Goal: Communication & Community: Participate in discussion

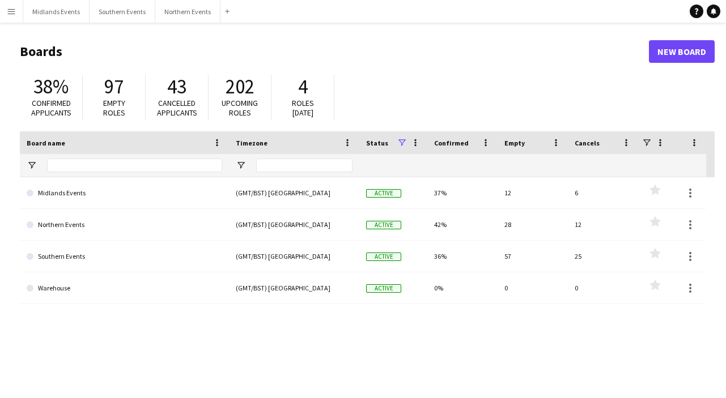
click at [13, 10] on app-icon "Menu" at bounding box center [11, 11] width 9 height 9
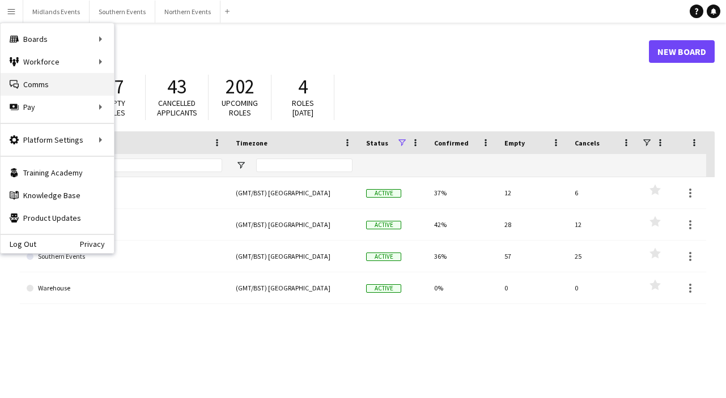
click at [32, 88] on link "Comms Comms" at bounding box center [57, 84] width 113 height 23
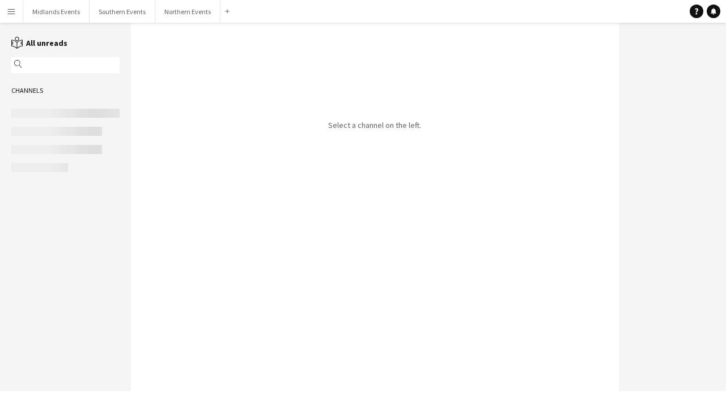
click at [53, 62] on input "text" at bounding box center [71, 65] width 92 height 10
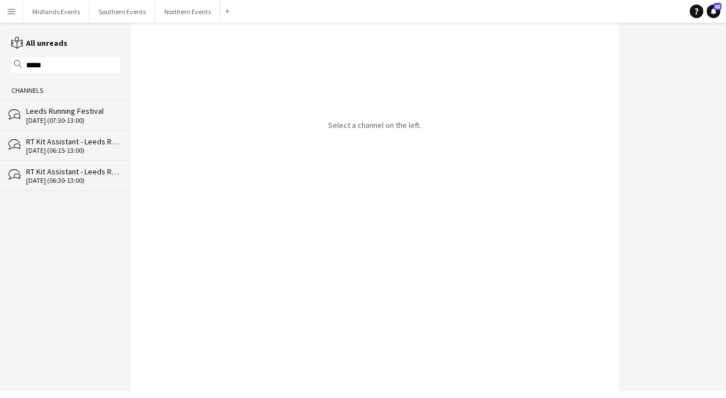
type input "*****"
click at [57, 160] on div "bubbles RT Kit Assistant - Leeds Running Festival [DATE] (06:30-13:00)" at bounding box center [65, 175] width 131 height 31
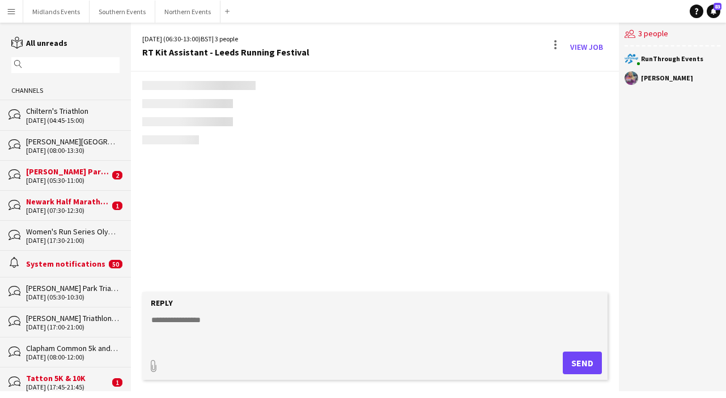
scroll to position [1486, 0]
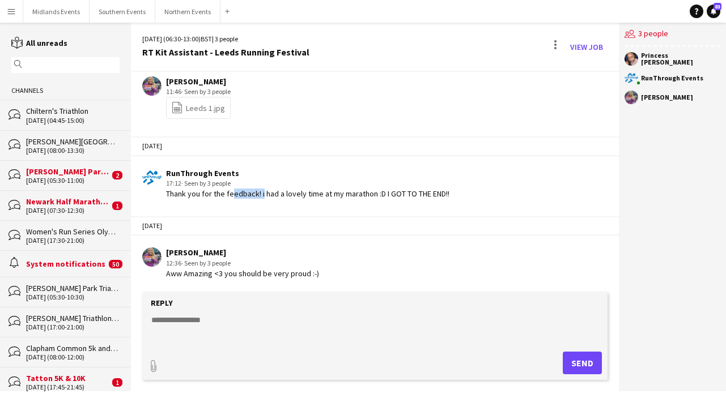
drag, startPoint x: 259, startPoint y: 195, endPoint x: 227, endPoint y: 195, distance: 31.7
click at [227, 195] on div "Thank you for the feedback! i had a lovely time at my marathon :D I GOT TO THE …" at bounding box center [307, 194] width 283 height 10
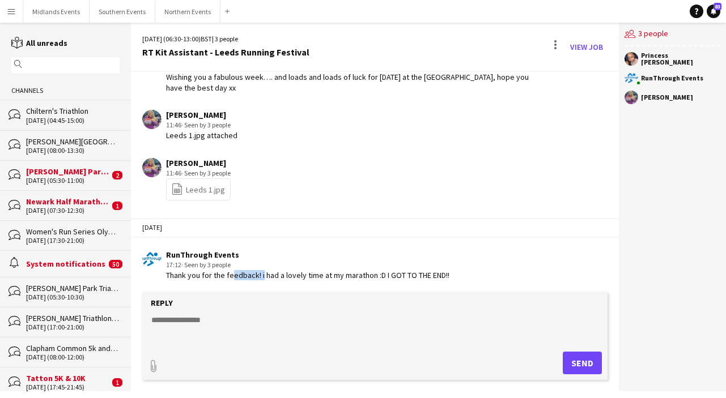
scroll to position [1404, 0]
click at [205, 185] on link "file-spreadsheet Leeds 1.jpg" at bounding box center [198, 190] width 54 height 13
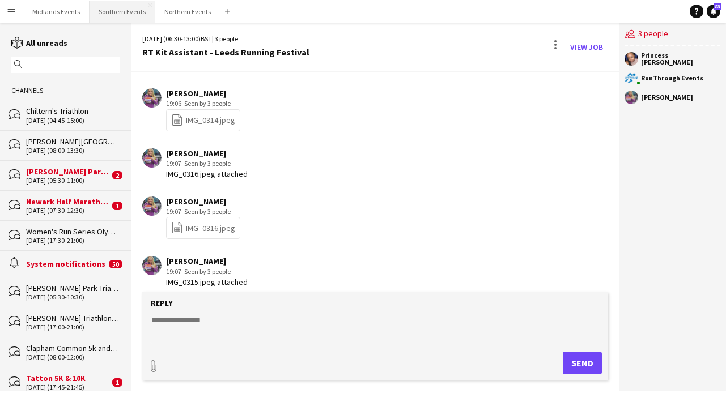
scroll to position [919, 0]
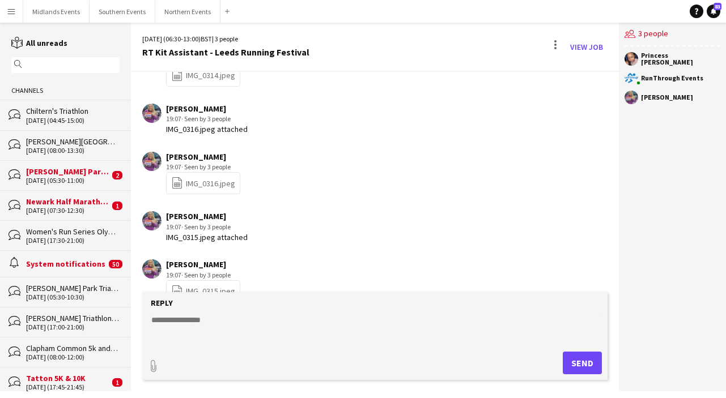
click at [201, 184] on link "file-spreadsheet IMG_0316.jpeg" at bounding box center [203, 183] width 64 height 13
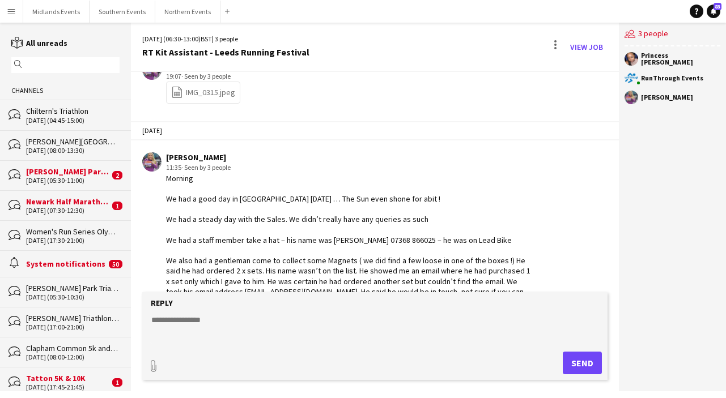
scroll to position [1120, 0]
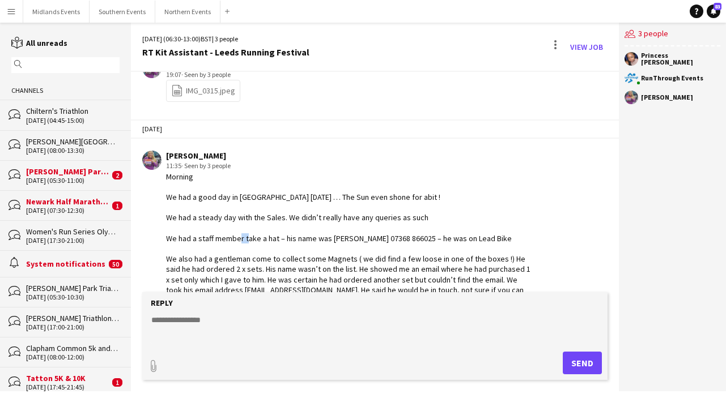
drag, startPoint x: 273, startPoint y: 243, endPoint x: 261, endPoint y: 243, distance: 11.9
click at [261, 243] on div "Morning We had a good day in [GEOGRAPHIC_DATA] [DATE] … The Sun even shone for …" at bounding box center [349, 275] width 367 height 206
drag, startPoint x: 341, startPoint y: 236, endPoint x: 317, endPoint y: 235, distance: 23.3
click at [318, 236] on div "Morning We had a good day in [GEOGRAPHIC_DATA] [DATE] … The Sun even shone for …" at bounding box center [349, 275] width 367 height 206
drag, startPoint x: 415, startPoint y: 238, endPoint x: 371, endPoint y: 236, distance: 44.3
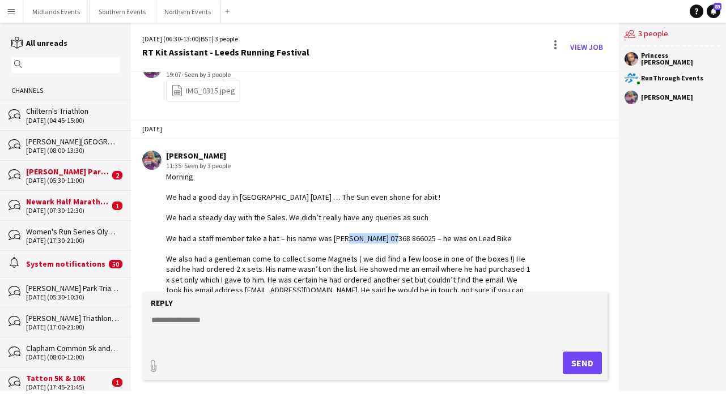
click at [371, 236] on div "Morning We had a good day in [GEOGRAPHIC_DATA] [DATE] … The Sun even shone for …" at bounding box center [349, 275] width 367 height 206
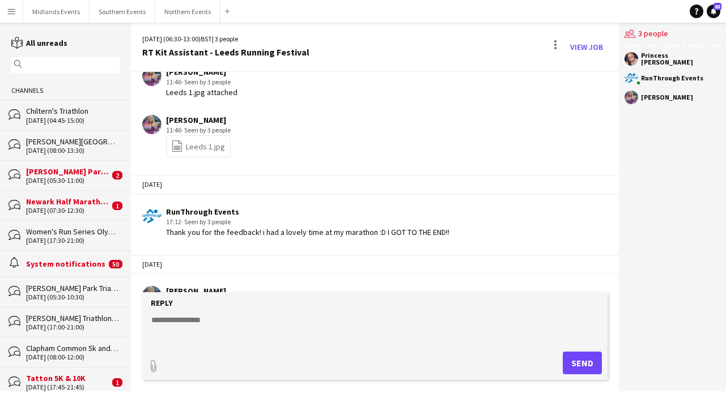
scroll to position [1486, 0]
